Goal: Task Accomplishment & Management: Manage account settings

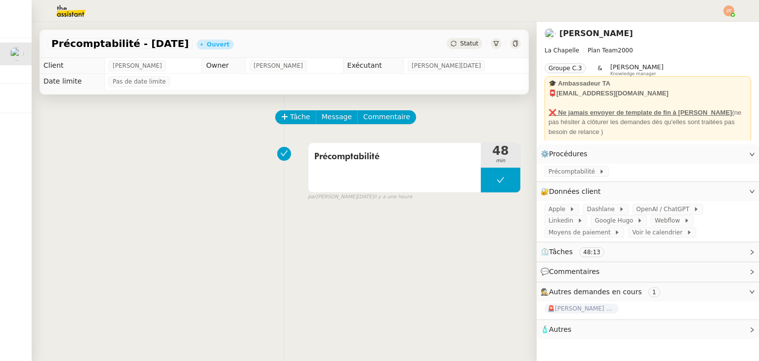
click at [460, 45] on span "Statut" at bounding box center [469, 43] width 18 height 7
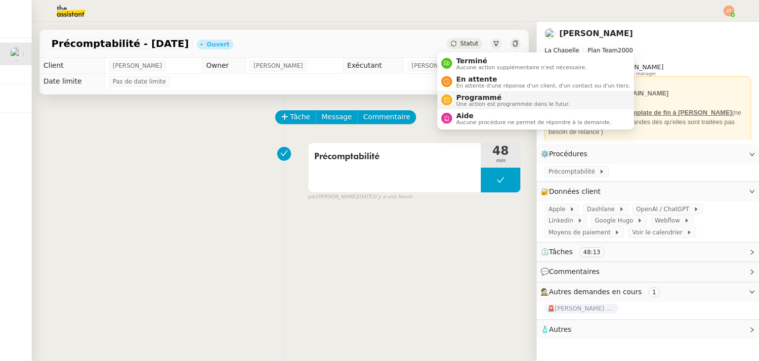
click at [460, 103] on span "Une action est programmée dans le futur." at bounding box center [513, 103] width 114 height 5
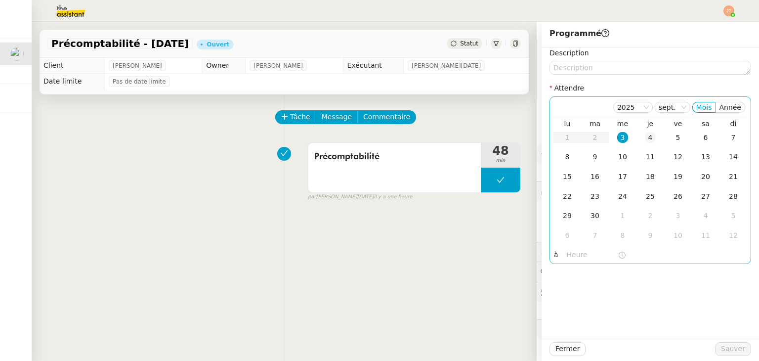
click at [645, 137] on div "4" at bounding box center [650, 137] width 11 height 11
click at [570, 251] on input "text" at bounding box center [592, 254] width 51 height 11
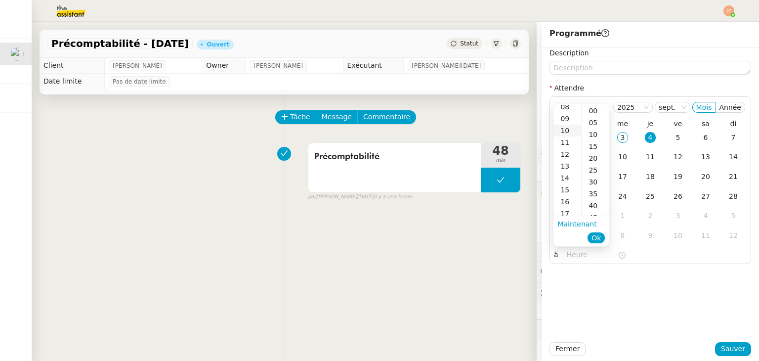
click at [565, 132] on div "10" at bounding box center [567, 131] width 28 height 12
click at [589, 112] on div "00" at bounding box center [595, 111] width 27 height 12
type input "10:00"
click at [599, 233] on span "Ok" at bounding box center [595, 238] width 9 height 10
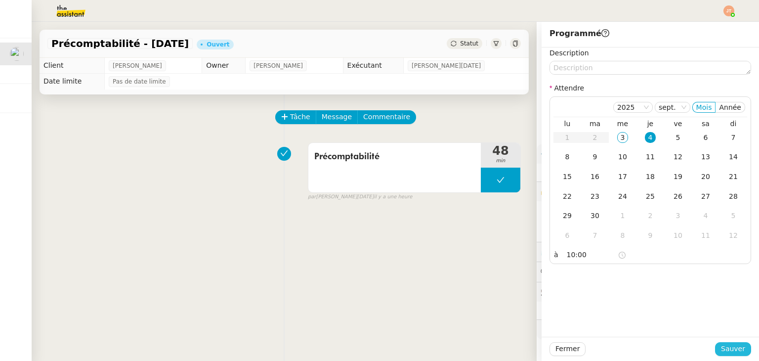
click at [726, 351] on span "Sauver" at bounding box center [733, 348] width 24 height 11
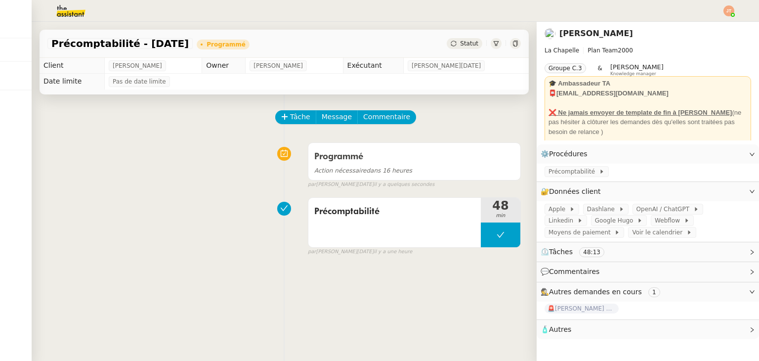
click at [728, 15] on img at bounding box center [728, 10] width 11 height 11
click at [709, 23] on li "Suivi" at bounding box center [702, 28] width 64 height 14
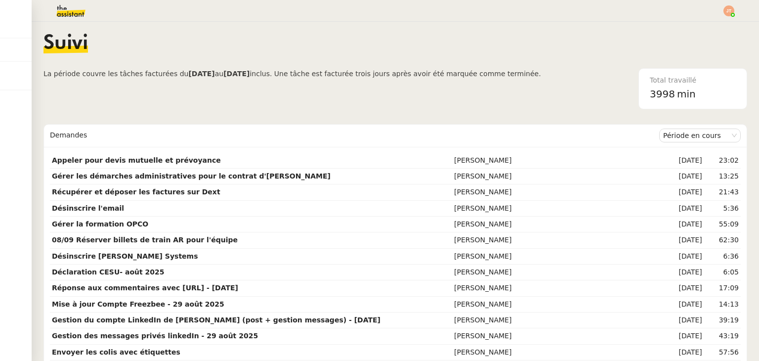
click at [115, 74] on span "La période couvre les tâches facturées du" at bounding box center [115, 74] width 145 height 8
